Goal: Information Seeking & Learning: Check status

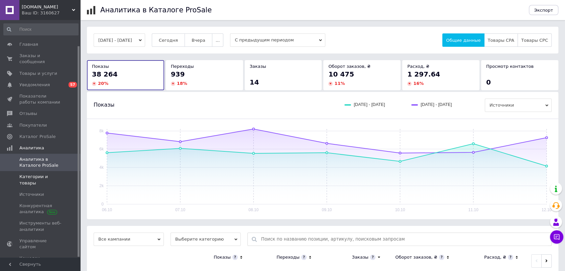
scroll to position [29, 0]
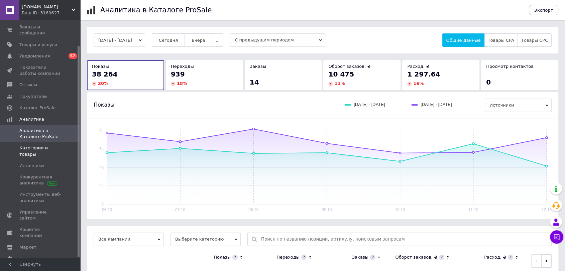
click at [27, 146] on link "Категории и товары" at bounding box center [41, 150] width 82 height 17
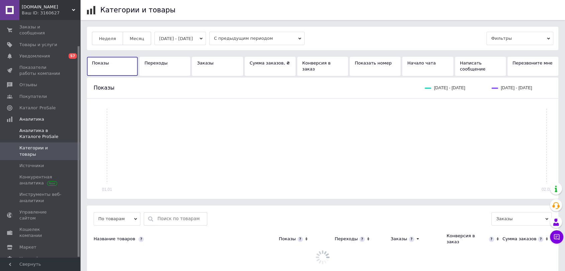
click at [20, 130] on span "Аналитика в Каталоге ProSale" at bounding box center [40, 134] width 42 height 12
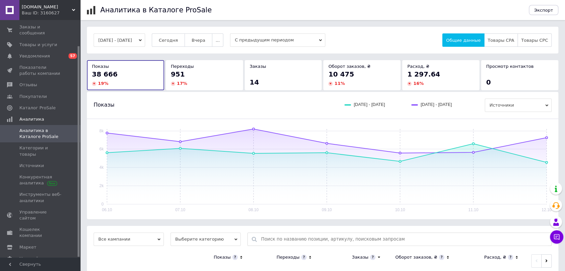
drag, startPoint x: 43, startPoint y: 140, endPoint x: 41, endPoint y: 135, distance: 4.8
click at [43, 145] on span "Категории и товары" at bounding box center [40, 151] width 42 height 12
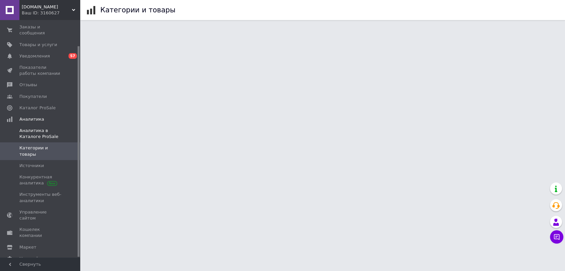
click at [22, 125] on link "Аналитика в Каталоге ProSale" at bounding box center [41, 133] width 82 height 17
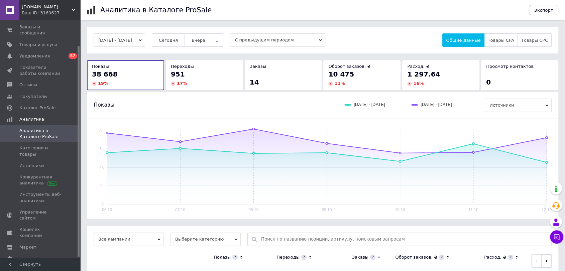
click at [300, 86] on div "14" at bounding box center [283, 81] width 67 height 9
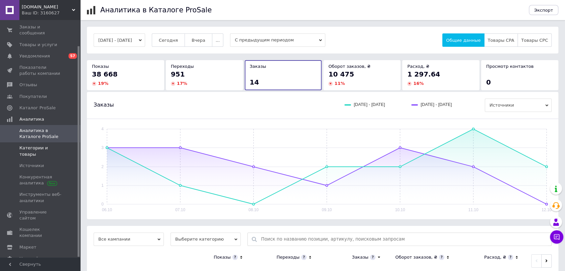
click at [32, 142] on link "Категории и товары" at bounding box center [41, 150] width 82 height 17
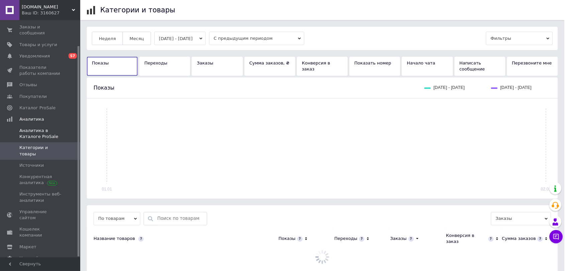
click at [28, 129] on span "Аналитика в Каталоге ProSale" at bounding box center [40, 134] width 42 height 12
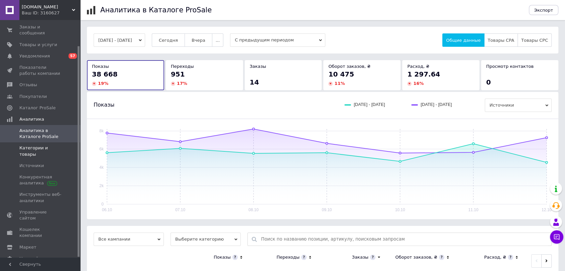
click at [27, 145] on span "Категории и товары" at bounding box center [40, 151] width 42 height 12
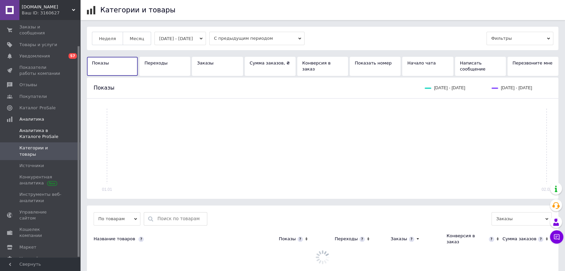
click at [26, 129] on span "Аналитика в Каталоге ProSale" at bounding box center [40, 134] width 42 height 12
